Goal: Information Seeking & Learning: Check status

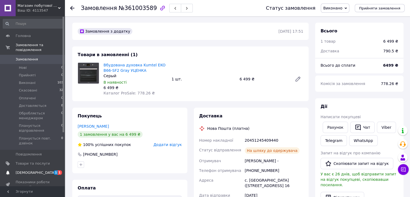
click at [30, 170] on span "[DEMOGRAPHIC_DATA]" at bounding box center [36, 172] width 40 height 5
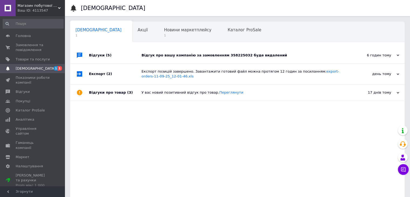
click at [163, 59] on div "Відгук про вашу компанію за замовленням 358225032 буде видалений" at bounding box center [244, 55] width 204 height 16
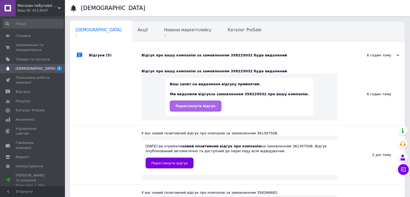
click at [213, 107] on span "Переглянути відгук" at bounding box center [196, 106] width 40 height 4
click at [164, 30] on span "Новини маркетплейсу" at bounding box center [187, 30] width 47 height 5
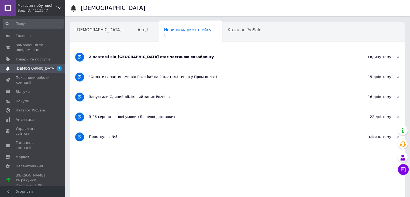
click at [134, 60] on div "2 платежі від [GEOGRAPHIC_DATA] стає частиною еквайрингу" at bounding box center [217, 57] width 256 height 20
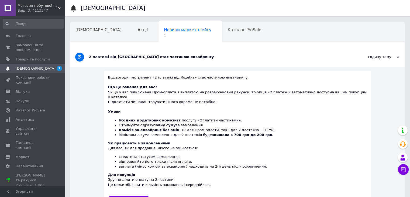
click at [113, 19] on div "Сповіщення Сповіщення Акції Новини маркетплейсу 1 Каталог ProSale Навчання та з…" at bounding box center [237, 150] width 345 height 300
click at [138, 28] on span "Акції" at bounding box center [143, 30] width 10 height 5
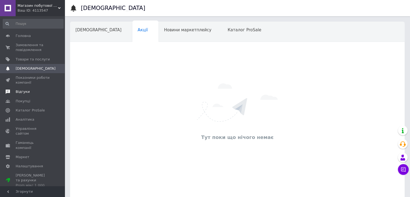
click at [22, 90] on span "Відгуки" at bounding box center [23, 91] width 14 height 5
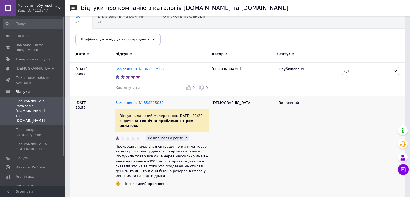
scroll to position [81, 0]
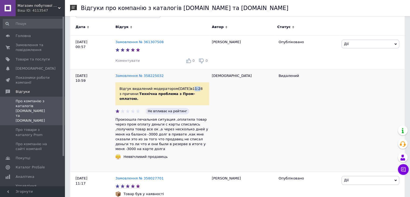
drag, startPoint x: 190, startPoint y: 89, endPoint x: 198, endPoint y: 89, distance: 8.1
click at [197, 89] on div "Відгук видалений модератором [DATE] 11:28 з причини: Технічна проблема з Пром-о…" at bounding box center [162, 93] width 94 height 23
drag, startPoint x: 188, startPoint y: 90, endPoint x: 201, endPoint y: 89, distance: 13.8
click at [201, 89] on div "Відгук видалений модератором [DATE] 11:28 з причини: Технічна проблема з Пром-о…" at bounding box center [162, 93] width 94 height 23
click at [204, 91] on div "Відгук видалений модератором [DATE] 11:28 з причини: Технічна проблема з Пром-о…" at bounding box center [162, 93] width 94 height 23
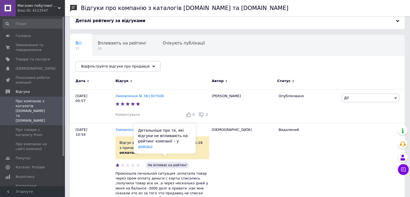
scroll to position [0, 0]
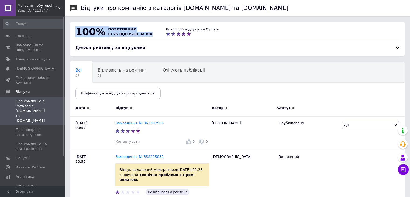
drag, startPoint x: 77, startPoint y: 32, endPoint x: 145, endPoint y: 36, distance: 68.4
click at [145, 36] on div "100% позитивних із 25 відгуків за рік" at bounding box center [114, 32] width 91 height 10
click at [149, 39] on div "100% позитивних із 25 відгуків за рік Всього 25 відгуків за 0 років" at bounding box center [237, 33] width 335 height 23
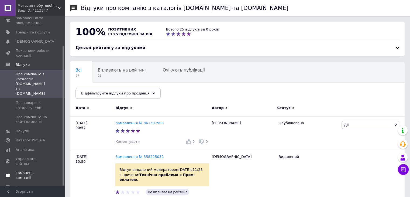
scroll to position [36, 0]
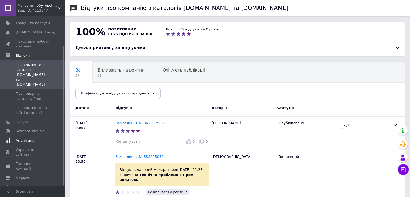
click at [29, 138] on span "Аналітика" at bounding box center [25, 140] width 19 height 5
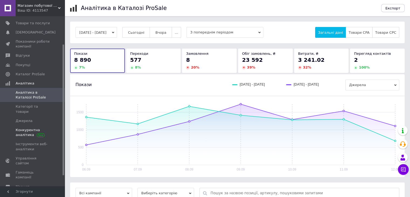
click at [25, 128] on span "Конкурентна аналітика" at bounding box center [33, 133] width 34 height 10
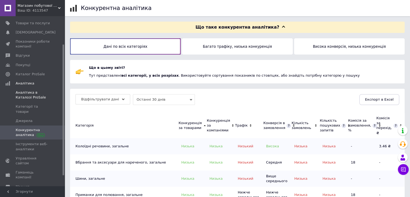
click at [28, 95] on span "Аналітика в Каталозі ProSale" at bounding box center [33, 95] width 34 height 10
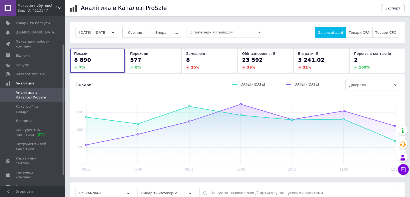
click at [133, 33] on button "Сьогодні" at bounding box center [136, 32] width 28 height 11
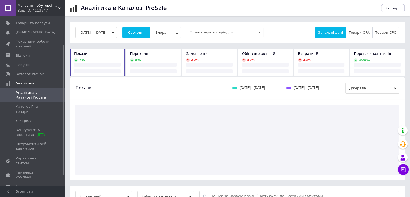
click at [208, 35] on span "З попереднім періодом" at bounding box center [225, 32] width 77 height 11
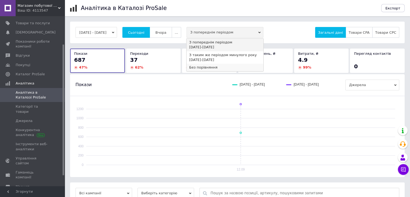
click at [210, 65] on div "Без порівняння" at bounding box center [224, 67] width 71 height 5
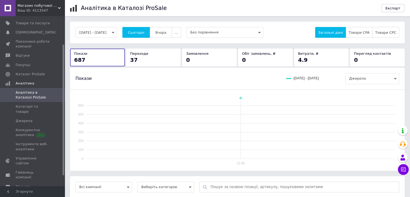
click at [114, 29] on button "[DATE] - [DATE]" at bounding box center [97, 32] width 42 height 11
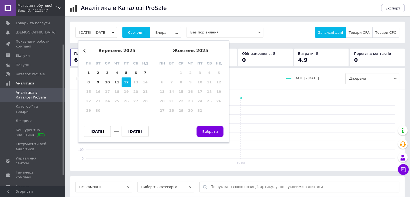
click at [90, 50] on div "вересень 2025" at bounding box center [117, 50] width 66 height 5
click at [85, 50] on button "Previous Month" at bounding box center [85, 51] width 4 height 4
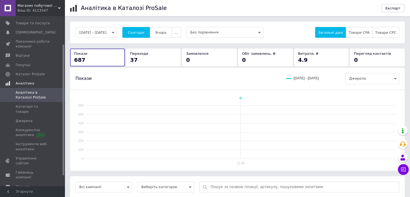
click at [43, 81] on span "Аналітика" at bounding box center [40, 83] width 49 height 5
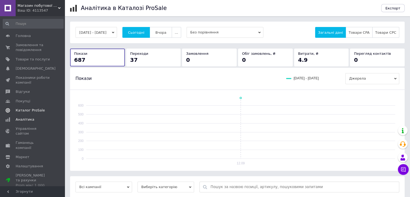
click at [25, 112] on span "Каталог ProSale" at bounding box center [30, 110] width 29 height 5
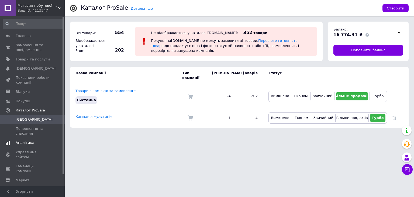
click at [28, 140] on span "Аналітика" at bounding box center [25, 142] width 19 height 5
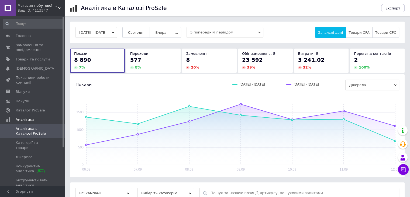
scroll to position [79, 0]
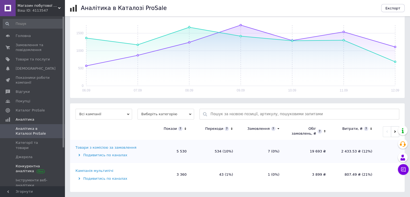
click at [27, 164] on span "Конкурентна аналітика" at bounding box center [33, 169] width 34 height 10
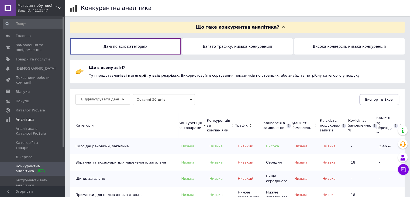
click at [105, 100] on span "Відфільтрувати дані" at bounding box center [100, 99] width 38 height 4
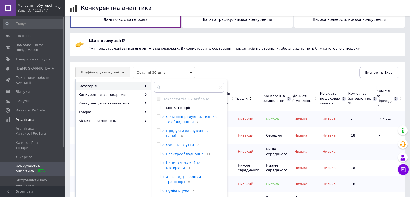
click at [161, 107] on div at bounding box center [159, 107] width 5 height 5
click at [157, 107] on input "checkbox" at bounding box center [159, 108] width 4 height 4
checkbox input "true"
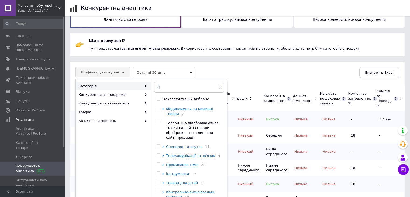
scroll to position [334, 0]
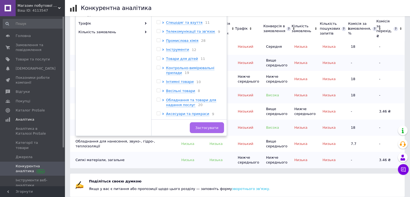
click at [211, 128] on span "Застосувати" at bounding box center [207, 128] width 23 height 4
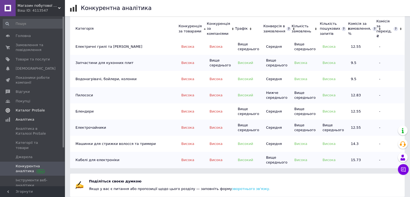
scroll to position [98, 0]
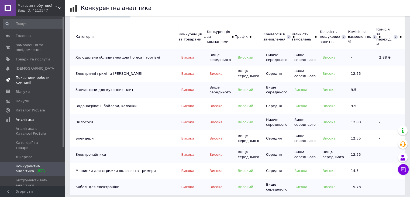
click at [30, 80] on span "Показники роботи компанії" at bounding box center [33, 80] width 34 height 10
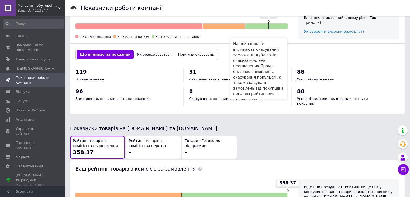
scroll to position [135, 0]
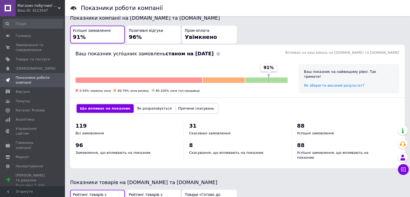
drag, startPoint x: 265, startPoint y: 68, endPoint x: 278, endPoint y: 66, distance: 13.9
click at [278, 66] on div "91% 0-59% червона зона 60-79% зона ризику 80-100% зона топ-продавця" at bounding box center [182, 78] width 212 height 29
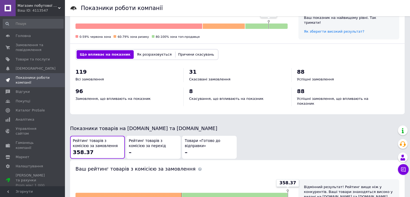
scroll to position [216, 0]
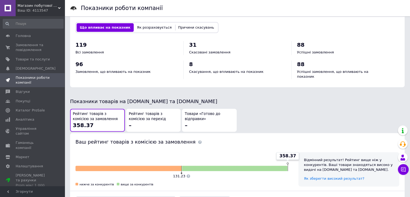
drag, startPoint x: 190, startPoint y: 66, endPoint x: 185, endPoint y: 65, distance: 5.6
click at [185, 65] on div "8 Скасування, що впливають на показник" at bounding box center [237, 69] width 108 height 19
drag, startPoint x: 191, startPoint y: 61, endPoint x: 194, endPoint y: 63, distance: 3.7
click at [194, 63] on div "8 Скасування, що впливають на показник" at bounding box center [237, 67] width 97 height 14
click at [201, 75] on div "119 Всі замовлення 31 Скасовані замовлення 88 Успішні замовлення 96 Замовлення,…" at bounding box center [238, 62] width 324 height 43
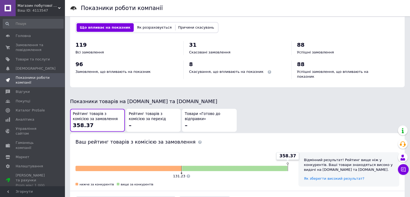
drag, startPoint x: 257, startPoint y: 71, endPoint x: 259, endPoint y: 71, distance: 2.7
click at [257, 71] on div "Скасування, що впливають на показник" at bounding box center [237, 71] width 97 height 5
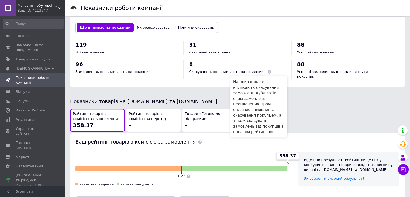
click at [268, 71] on span at bounding box center [270, 72] width 4 height 4
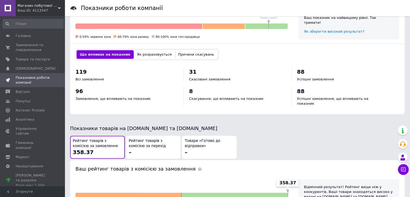
scroll to position [270, 0]
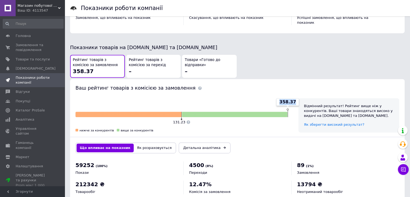
drag, startPoint x: 285, startPoint y: 95, endPoint x: 295, endPoint y: 97, distance: 11.0
click at [295, 98] on div "358.37" at bounding box center [287, 102] width 23 height 8
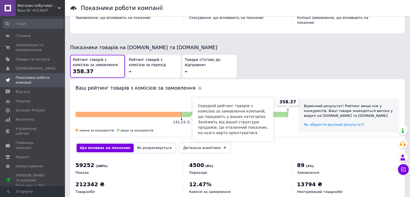
click at [269, 93] on div "358.37 131.23 нижче за конкурентів вище за конкурентів" at bounding box center [181, 115] width 223 height 45
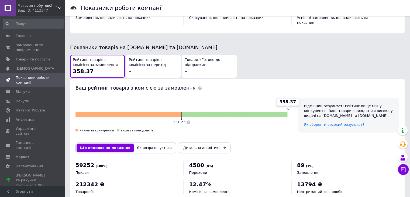
click at [267, 93] on div "358.37 131.23 нижче за конкурентів вище за конкурентів" at bounding box center [181, 115] width 223 height 45
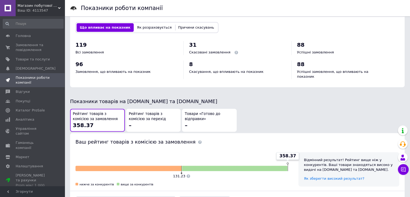
scroll to position [280, 0]
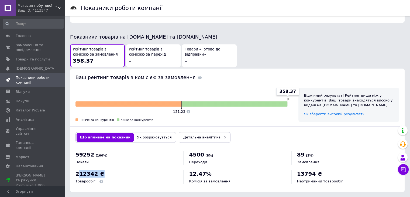
drag, startPoint x: 77, startPoint y: 166, endPoint x: 107, endPoint y: 168, distance: 29.7
click at [107, 170] on div "212342 ₴ Товарообіг" at bounding box center [127, 177] width 102 height 14
click at [139, 170] on div "212342 ₴ Товарообіг" at bounding box center [127, 177] width 102 height 14
drag, startPoint x: 299, startPoint y: 166, endPoint x: 322, endPoint y: 167, distance: 22.7
click at [322, 170] on div "13794 ₴ Неотриманий товарообіг" at bounding box center [345, 177] width 97 height 14
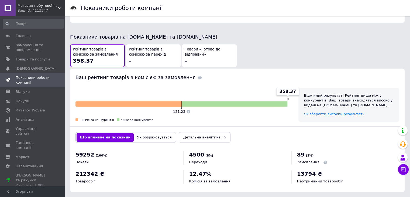
click at [332, 160] on div "Замовлення" at bounding box center [345, 162] width 97 height 5
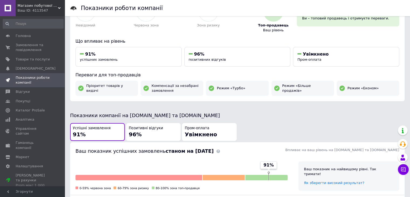
scroll to position [0, 0]
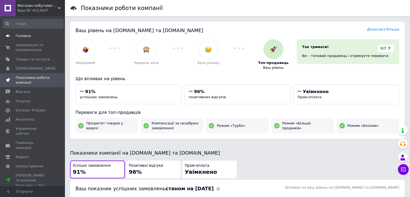
click at [33, 37] on span "Головна" at bounding box center [33, 35] width 34 height 5
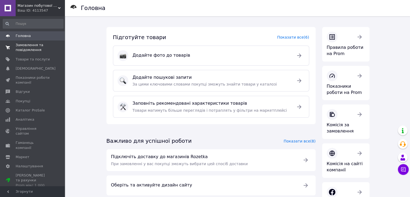
click at [30, 43] on span "Замовлення та повідомлення" at bounding box center [33, 48] width 34 height 10
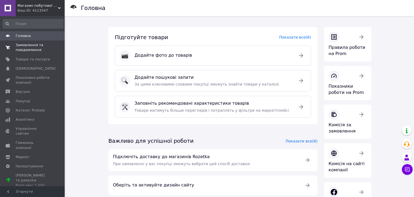
click at [30, 43] on span "Замовлення та повідомлення" at bounding box center [33, 48] width 34 height 10
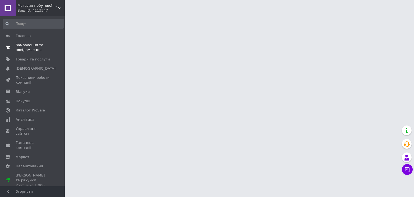
click at [30, 43] on span "Замовлення та повідомлення" at bounding box center [33, 48] width 34 height 10
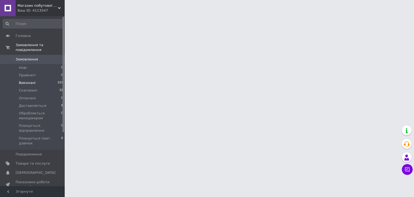
click at [50, 79] on li "Виконані 103" at bounding box center [33, 83] width 66 height 8
click at [52, 79] on li "Виконані 103" at bounding box center [33, 83] width 66 height 8
click at [58, 81] on li "Виконані 103" at bounding box center [33, 83] width 66 height 8
